Goal: Find specific page/section: Find specific page/section

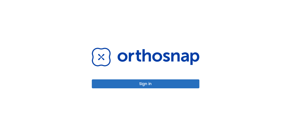
click at [142, 89] on div "Sign in" at bounding box center [145, 68] width 121 height 136
click at [144, 86] on button "Sign in" at bounding box center [146, 84] width 108 height 9
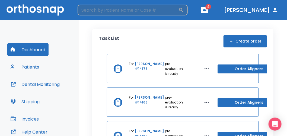
click at [135, 8] on input "search" at bounding box center [128, 10] width 101 height 11
click at [184, 9] on icon "button" at bounding box center [181, 9] width 5 height 5
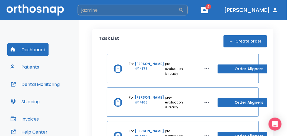
click at [184, 9] on icon "button" at bounding box center [181, 9] width 5 height 5
click at [184, 11] on icon "button" at bounding box center [181, 9] width 5 height 5
click at [179, 9] on input "jazmine" at bounding box center [128, 10] width 101 height 11
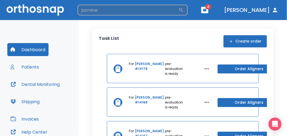
click at [184, 10] on icon "button" at bounding box center [181, 9] width 5 height 5
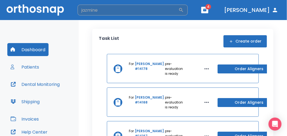
click at [138, 10] on input "jazmine" at bounding box center [128, 10] width 101 height 11
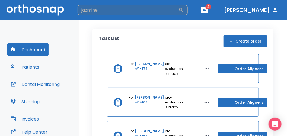
click at [184, 8] on icon "button" at bounding box center [181, 9] width 5 height 5
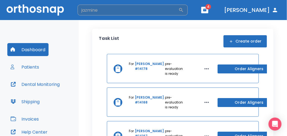
click at [184, 11] on icon "button" at bounding box center [181, 9] width 5 height 5
click at [125, 10] on input "jazmine" at bounding box center [128, 10] width 101 height 11
click at [184, 10] on icon "button" at bounding box center [181, 10] width 4 height 4
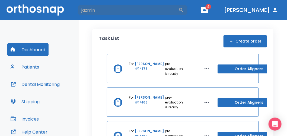
drag, startPoint x: 150, startPoint y: 10, endPoint x: 0, endPoint y: 18, distance: 150.3
click at [0, 8] on html "jazmin ​ 4 Dr. Sedillo Dashboard Patients Dental Monitoring Shipping Invoices H…" at bounding box center [143, 68] width 287 height 136
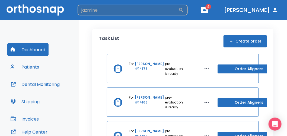
click at [184, 10] on icon "button" at bounding box center [181, 10] width 4 height 4
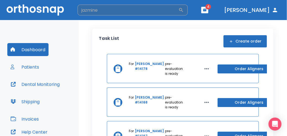
click at [184, 10] on icon "button" at bounding box center [181, 9] width 5 height 5
drag, startPoint x: -1, startPoint y: -6, endPoint x: -1, endPoint y: -17, distance: 10.9
click at [0, 0] on html "jazmine ​ 4 Dr. Sedillo Dashboard Patients Dental Monitoring Shipping Invoices …" at bounding box center [143, 68] width 287 height 136
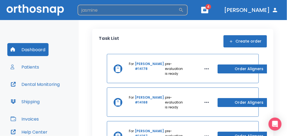
type input "jasmine"
click at [184, 10] on icon "button" at bounding box center [181, 9] width 5 height 5
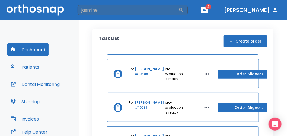
scroll to position [923, 0]
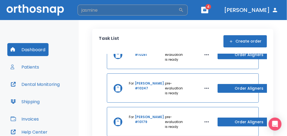
click at [112, 9] on input "jasmine" at bounding box center [128, 10] width 101 height 11
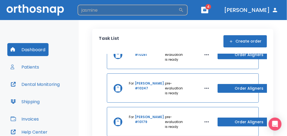
click at [184, 11] on icon "button" at bounding box center [181, 9] width 5 height 5
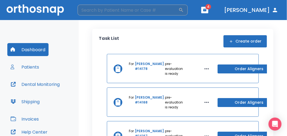
click at [119, 15] on input "search" at bounding box center [128, 10] width 101 height 11
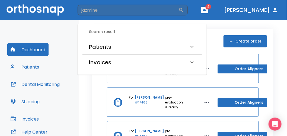
click at [109, 45] on h6 "Patients" at bounding box center [100, 47] width 22 height 9
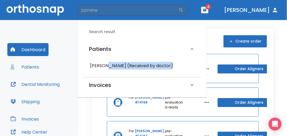
drag, startPoint x: 107, startPoint y: 67, endPoint x: 107, endPoint y: 86, distance: 19.0
click at [107, 86] on div "Patients Jazmine Nieto Nava (Received by doctor) Invoices Jazmine Nieto Nava , …" at bounding box center [142, 65] width 119 height 53
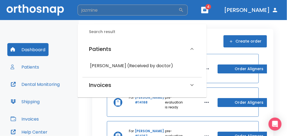
drag, startPoint x: 107, startPoint y: 86, endPoint x: 112, endPoint y: 10, distance: 76.5
click at [112, 10] on input "jazmine" at bounding box center [128, 10] width 101 height 11
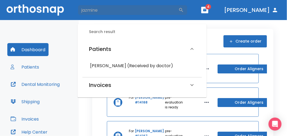
drag, startPoint x: 112, startPoint y: 10, endPoint x: -1, endPoint y: -4, distance: 114.3
click at [0, 0] on html "jazmine ​ 4 Dr. Sedillo Dashboard Patients Dental Monitoring Shipping Invoices …" at bounding box center [143, 68] width 287 height 136
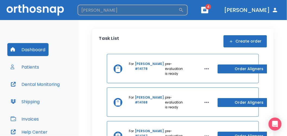
click at [184, 8] on icon "button" at bounding box center [181, 10] width 4 height 4
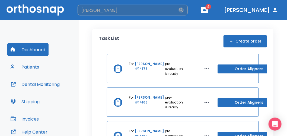
click at [184, 8] on icon "button" at bounding box center [181, 10] width 4 height 4
click at [143, 10] on input "chavez" at bounding box center [128, 10] width 101 height 11
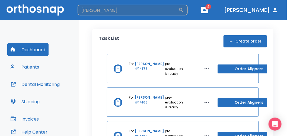
type input "chavez"
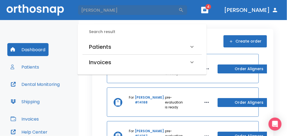
click at [127, 47] on div "Patients" at bounding box center [139, 47] width 100 height 9
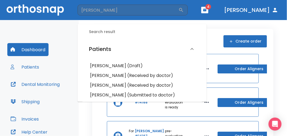
scroll to position [27, 0]
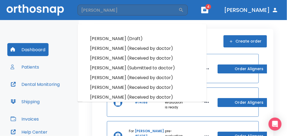
click at [113, 67] on h6 "Jasmine Chavez (Submitted to doctor)" at bounding box center [142, 68] width 104 height 8
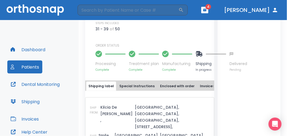
scroll to position [238, 0]
